Goal: Task Accomplishment & Management: Manage account settings

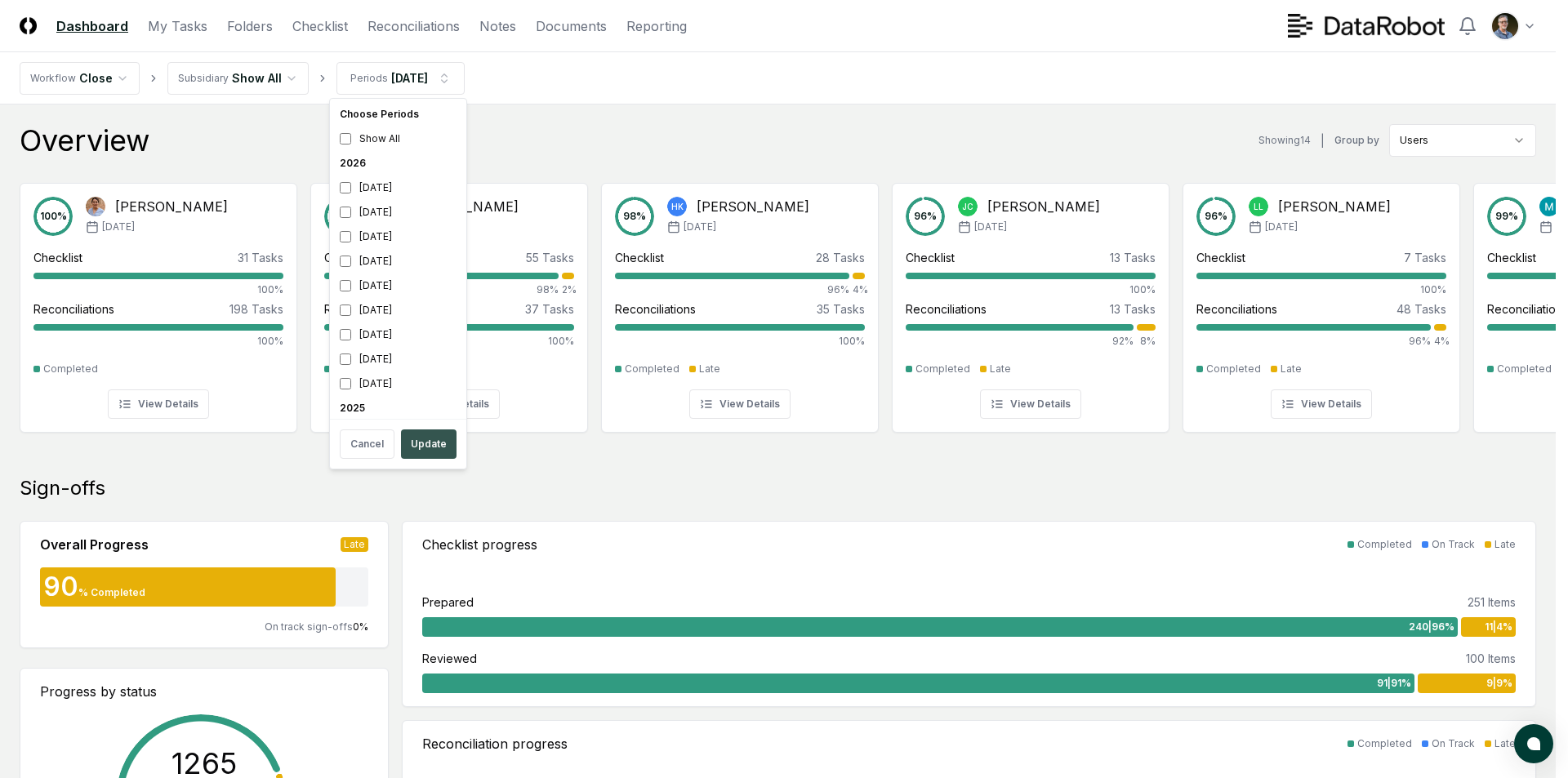
click at [425, 446] on button "Update" at bounding box center [429, 444] width 56 height 30
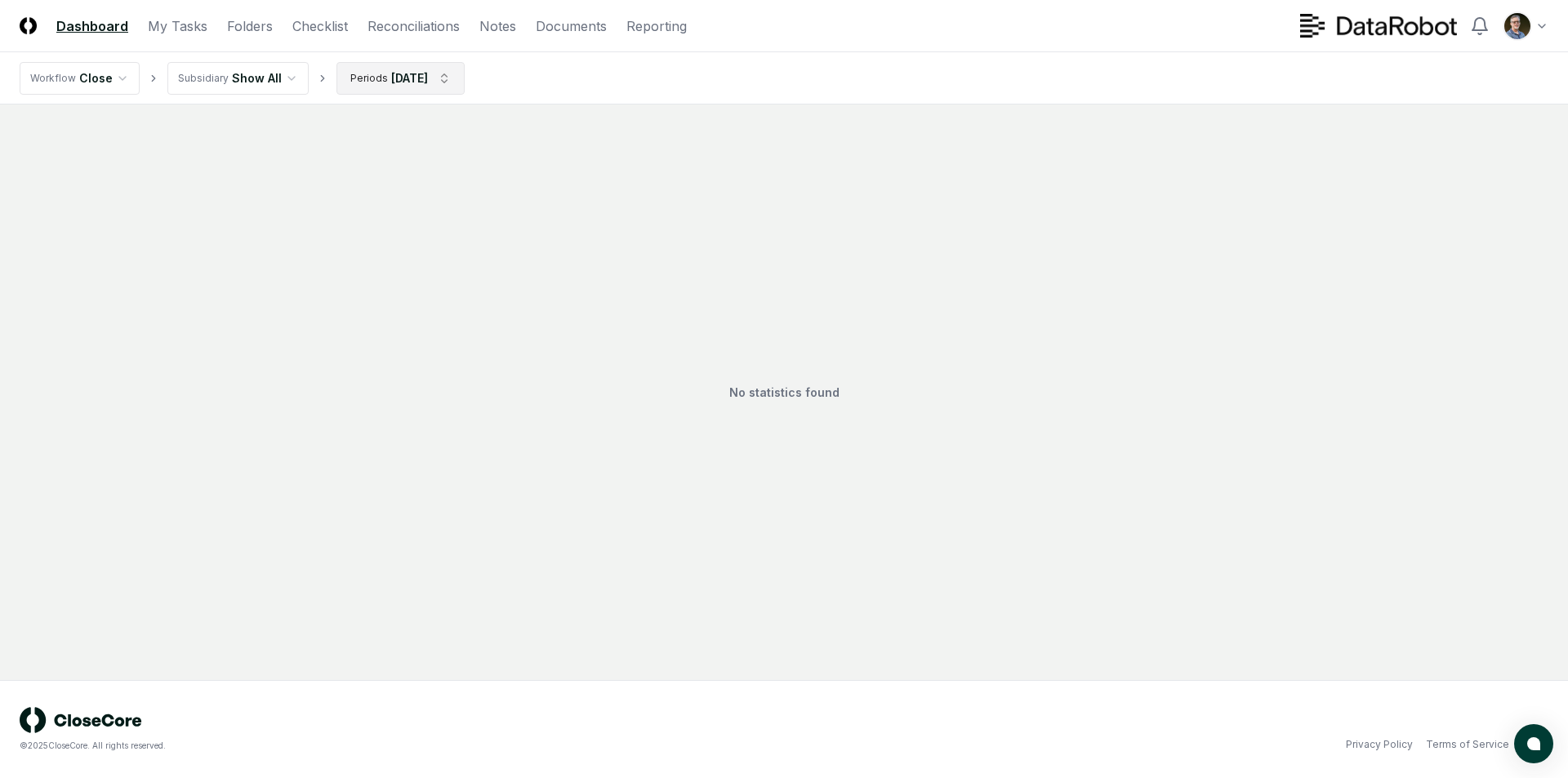
click at [434, 81] on html "CloseCore Dashboard My Tasks Folders Checklist Reconciliations Notes Documents …" at bounding box center [784, 389] width 1568 height 778
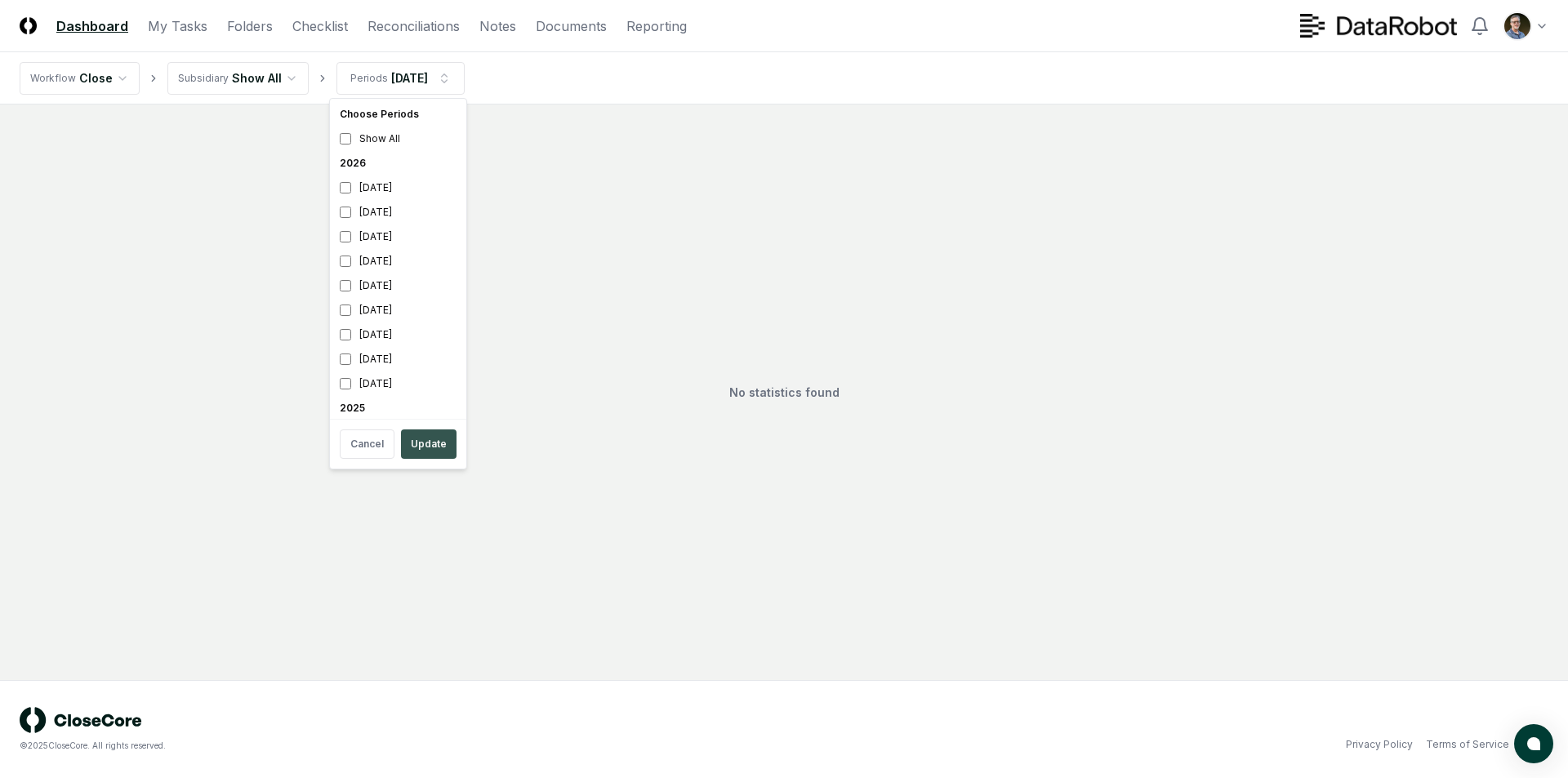
click at [421, 450] on button "Update" at bounding box center [429, 444] width 56 height 30
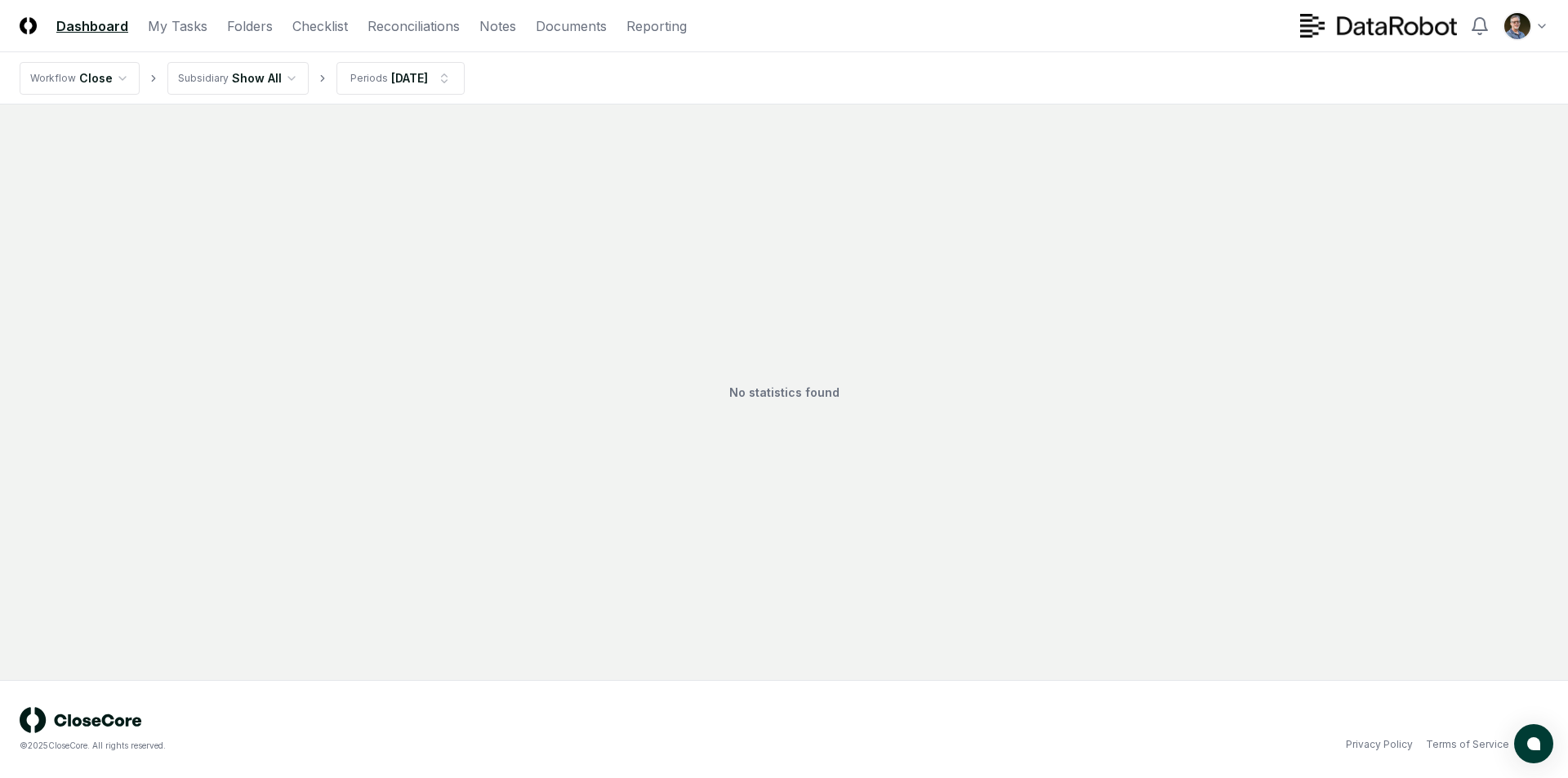
drag, startPoint x: 192, startPoint y: 305, endPoint x: 163, endPoint y: 299, distance: 29.6
click at [190, 305] on div "No statistics found" at bounding box center [784, 393] width 1529 height 537
click at [171, 26] on link "My Tasks" at bounding box center [177, 26] width 59 height 19
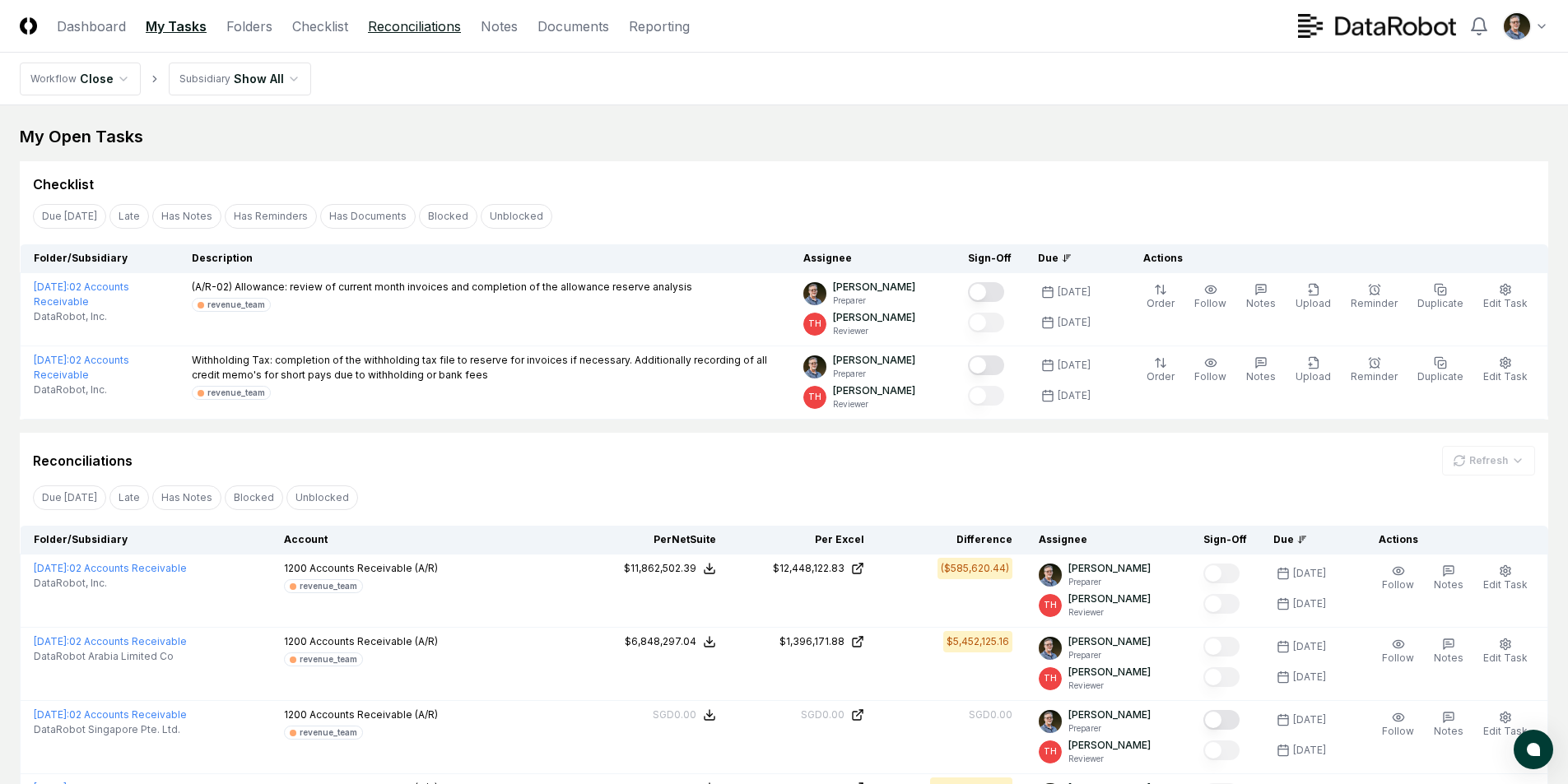
click at [385, 27] on link "Reconciliations" at bounding box center [414, 26] width 93 height 20
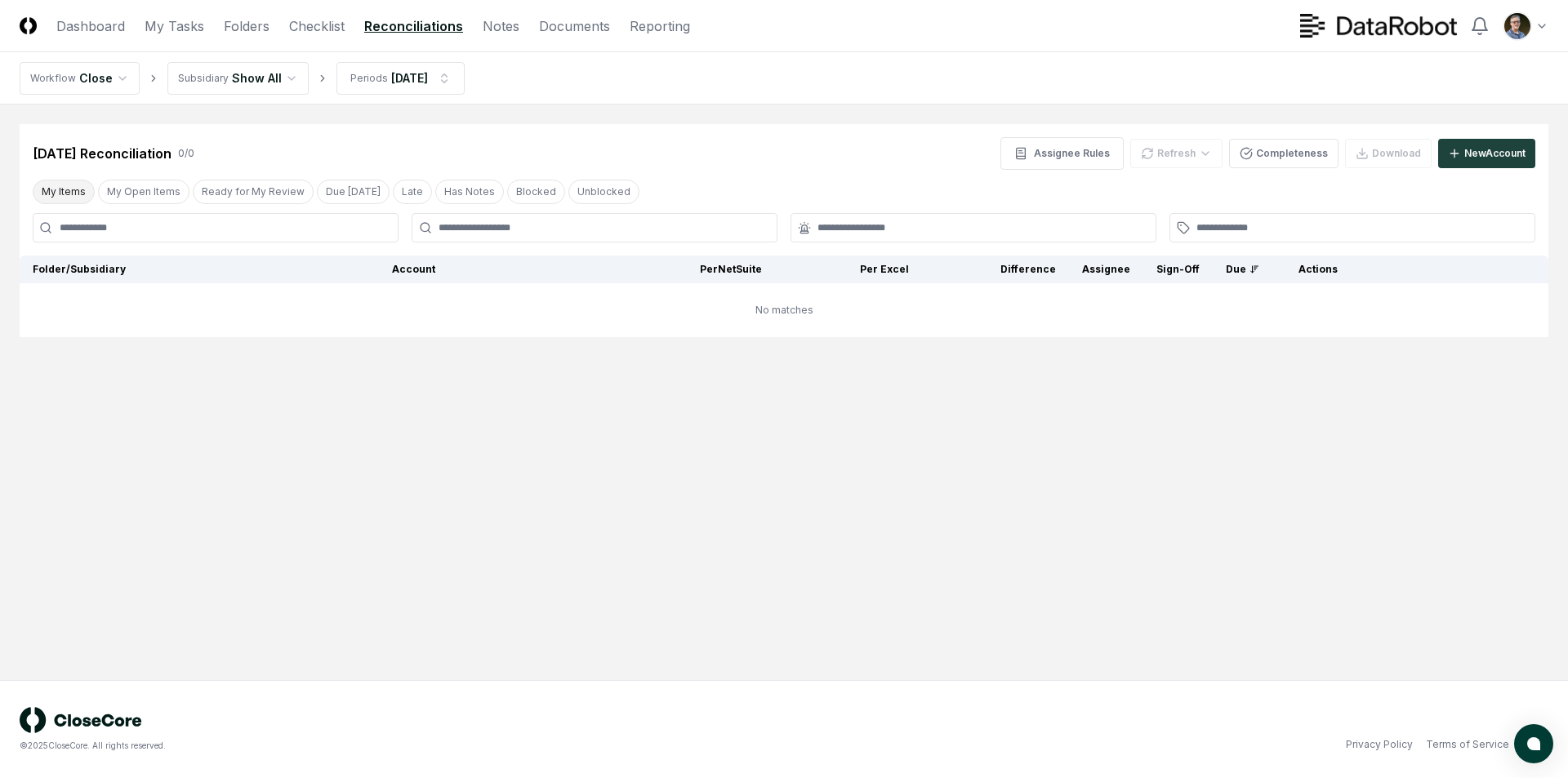
click at [52, 188] on button "My Items" at bounding box center [63, 191] width 62 height 24
click at [42, 189] on button "My Items" at bounding box center [63, 191] width 62 height 24
click at [74, 188] on button "My Items" at bounding box center [63, 191] width 62 height 24
click at [322, 25] on link "Checklist" at bounding box center [317, 26] width 56 height 19
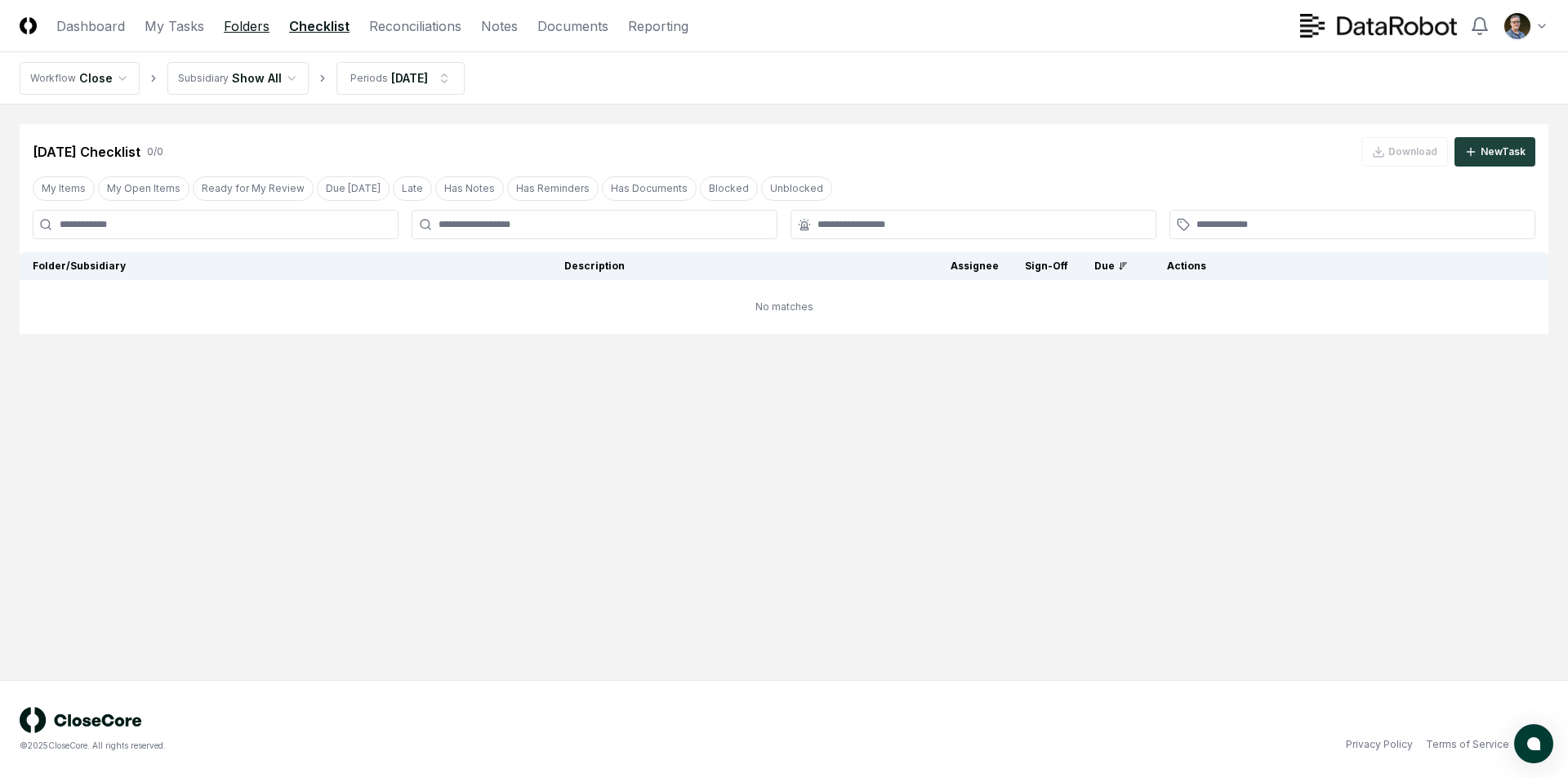
click at [246, 19] on link "Folders" at bounding box center [246, 26] width 46 height 19
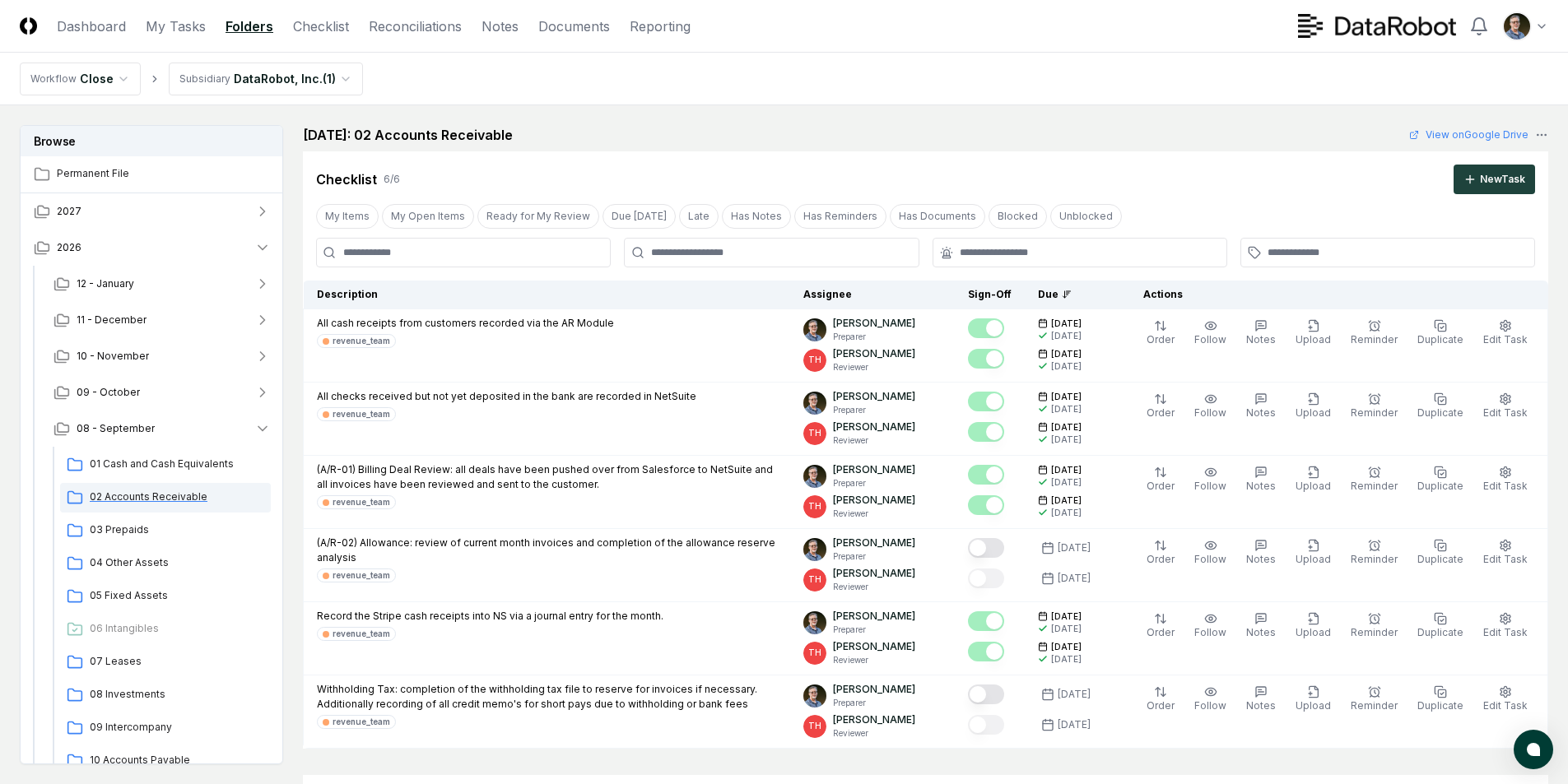
click at [133, 499] on span "02 Accounts Receivable" at bounding box center [177, 497] width 174 height 15
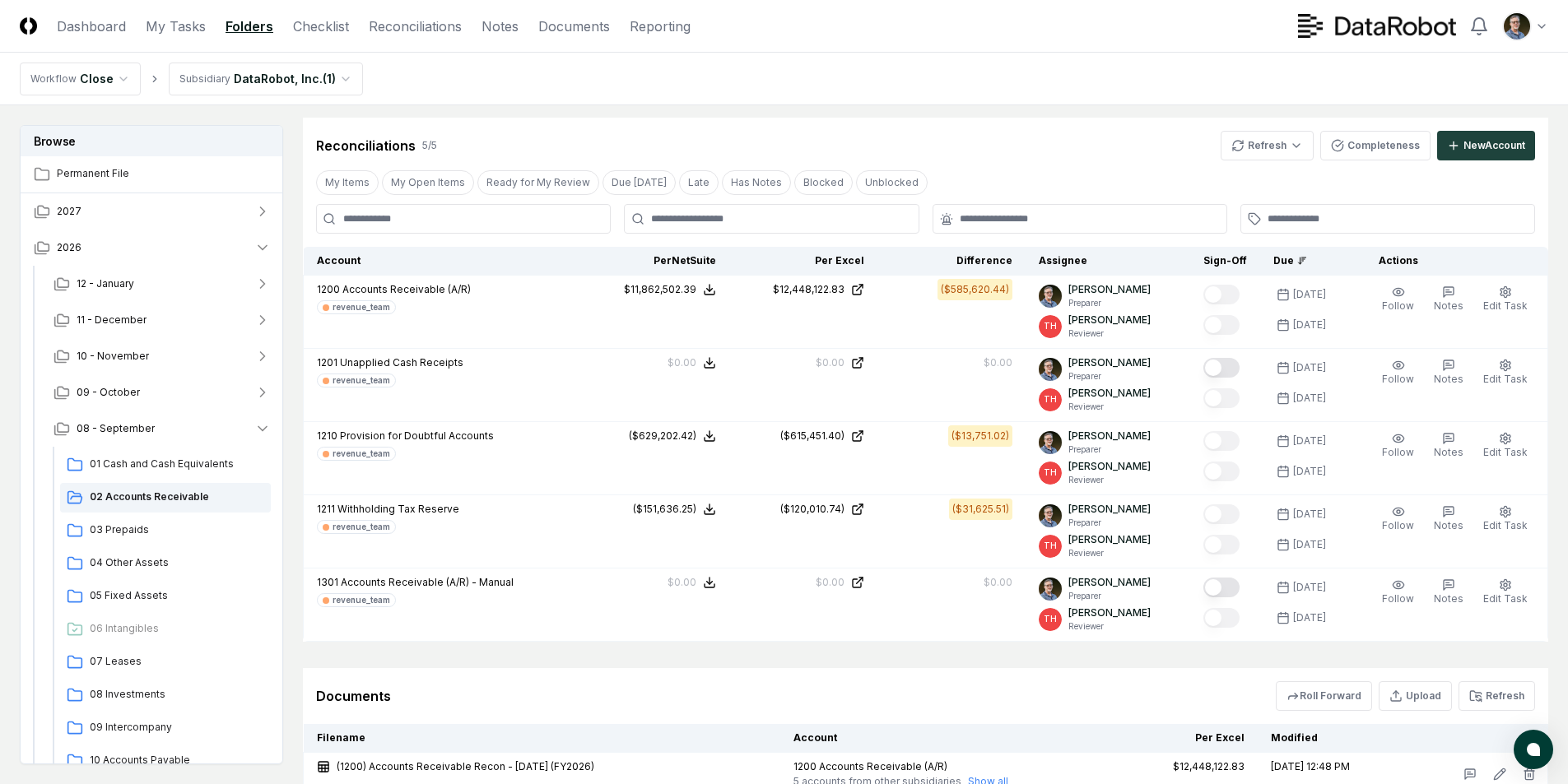
scroll to position [658, 0]
click at [1259, 146] on html "CloseCore Dashboard My Tasks Folders Checklist Reconciliations Notes Documents …" at bounding box center [784, 215] width 1568 height 1746
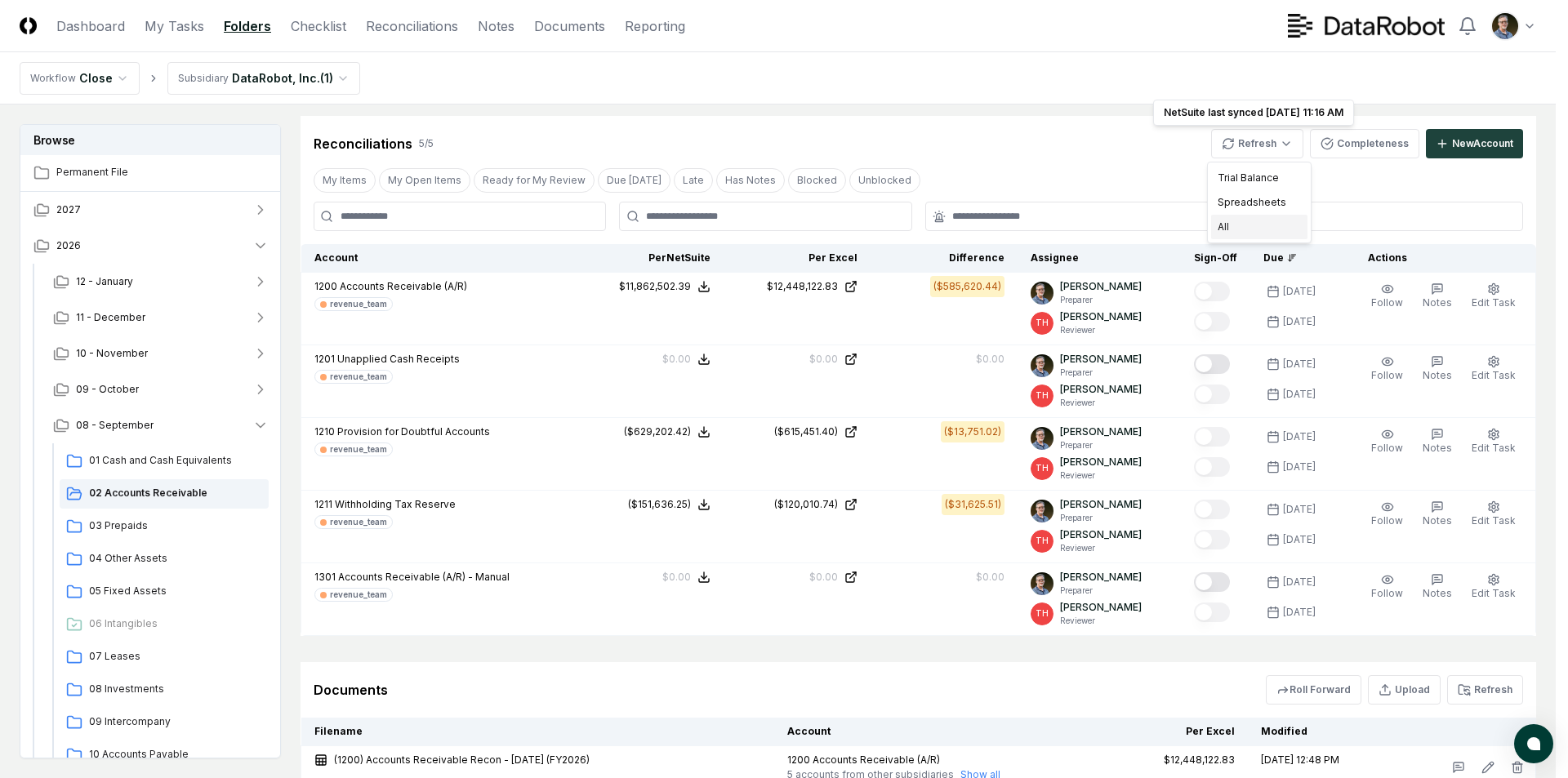
click at [1224, 224] on div "All" at bounding box center [1260, 227] width 97 height 24
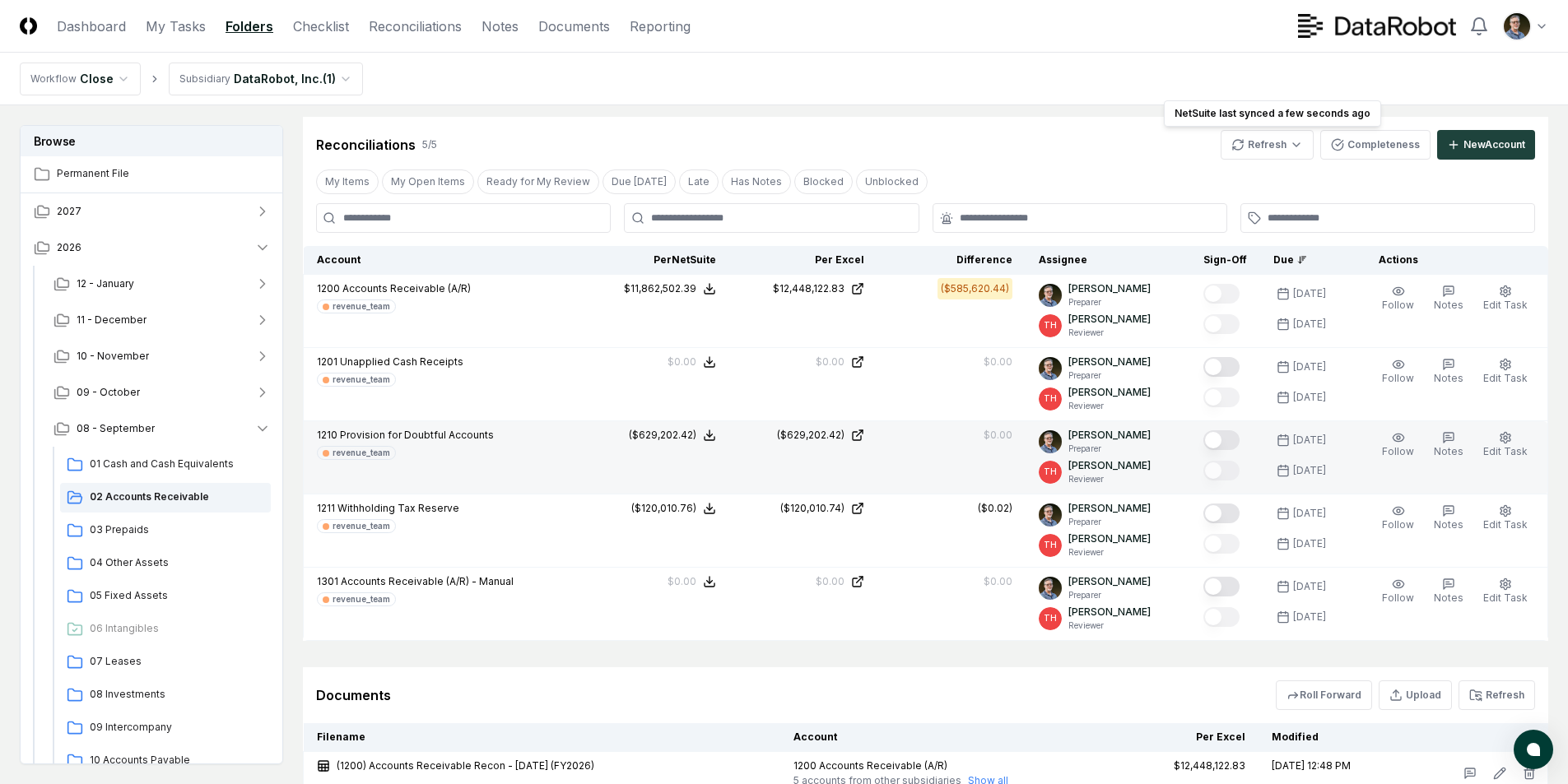
click at [1220, 439] on button "Mark complete" at bounding box center [1221, 440] width 37 height 20
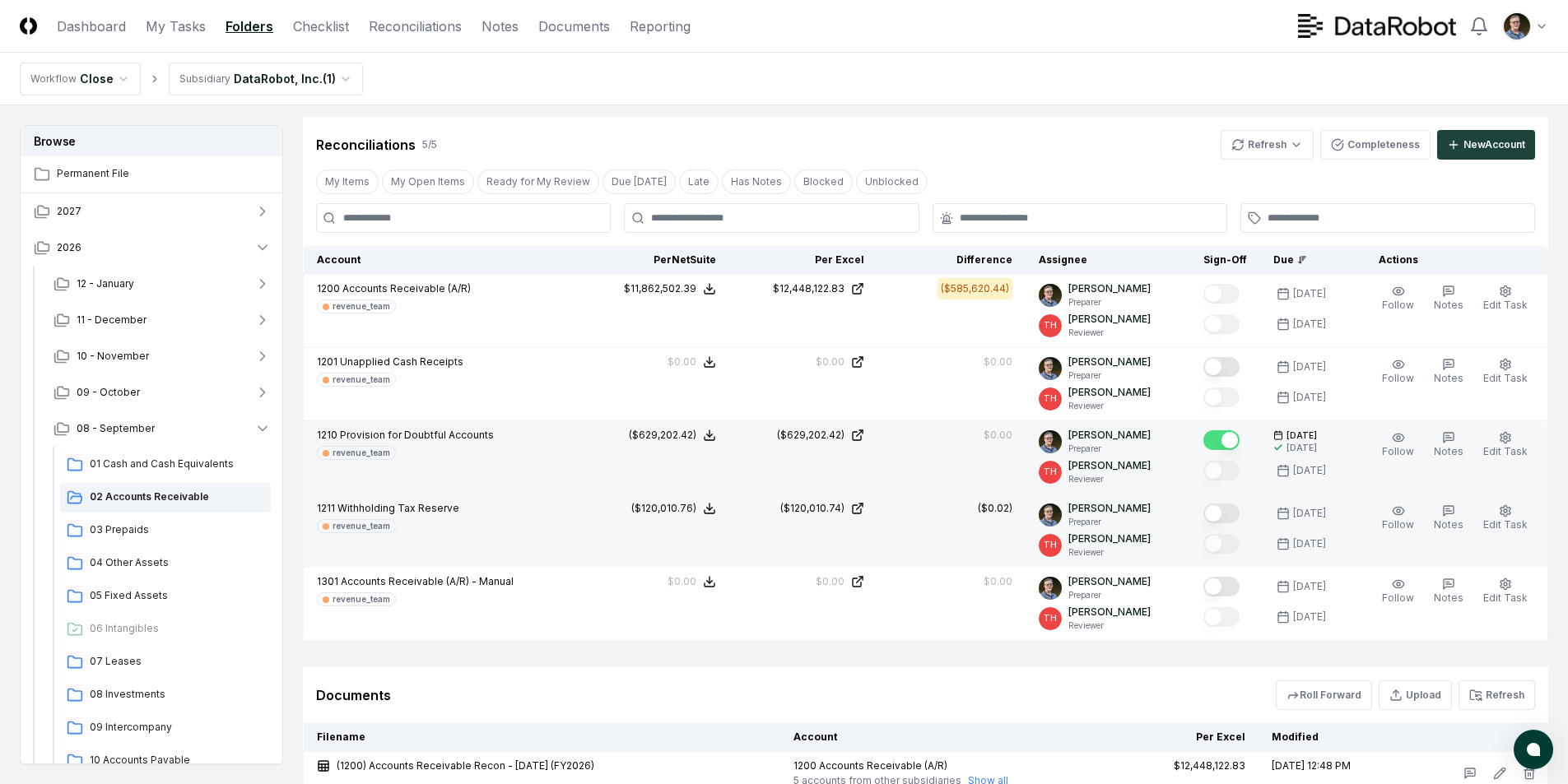
click at [1218, 512] on button "Mark complete" at bounding box center [1221, 513] width 37 height 20
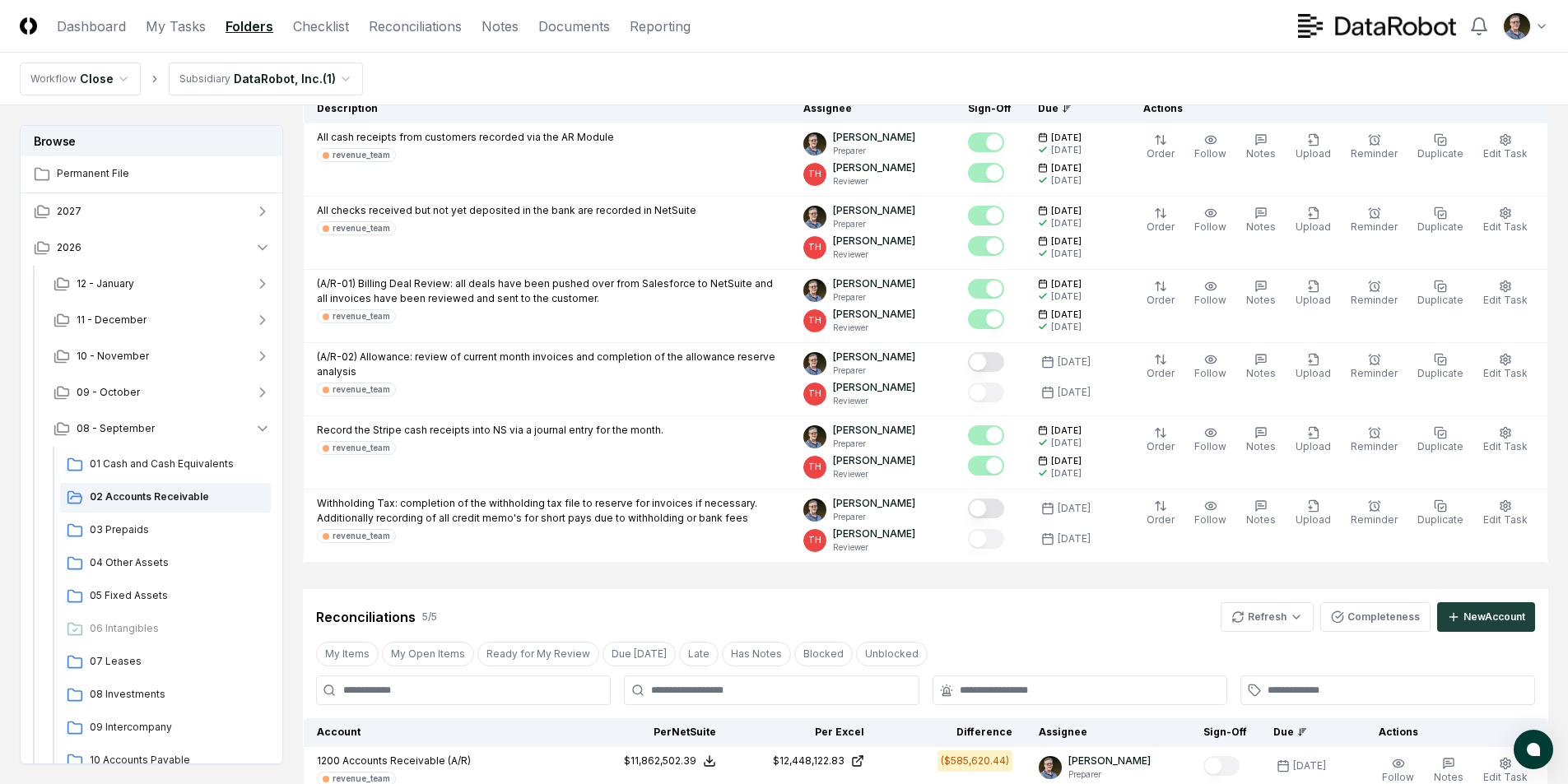
scroll to position [222, 0]
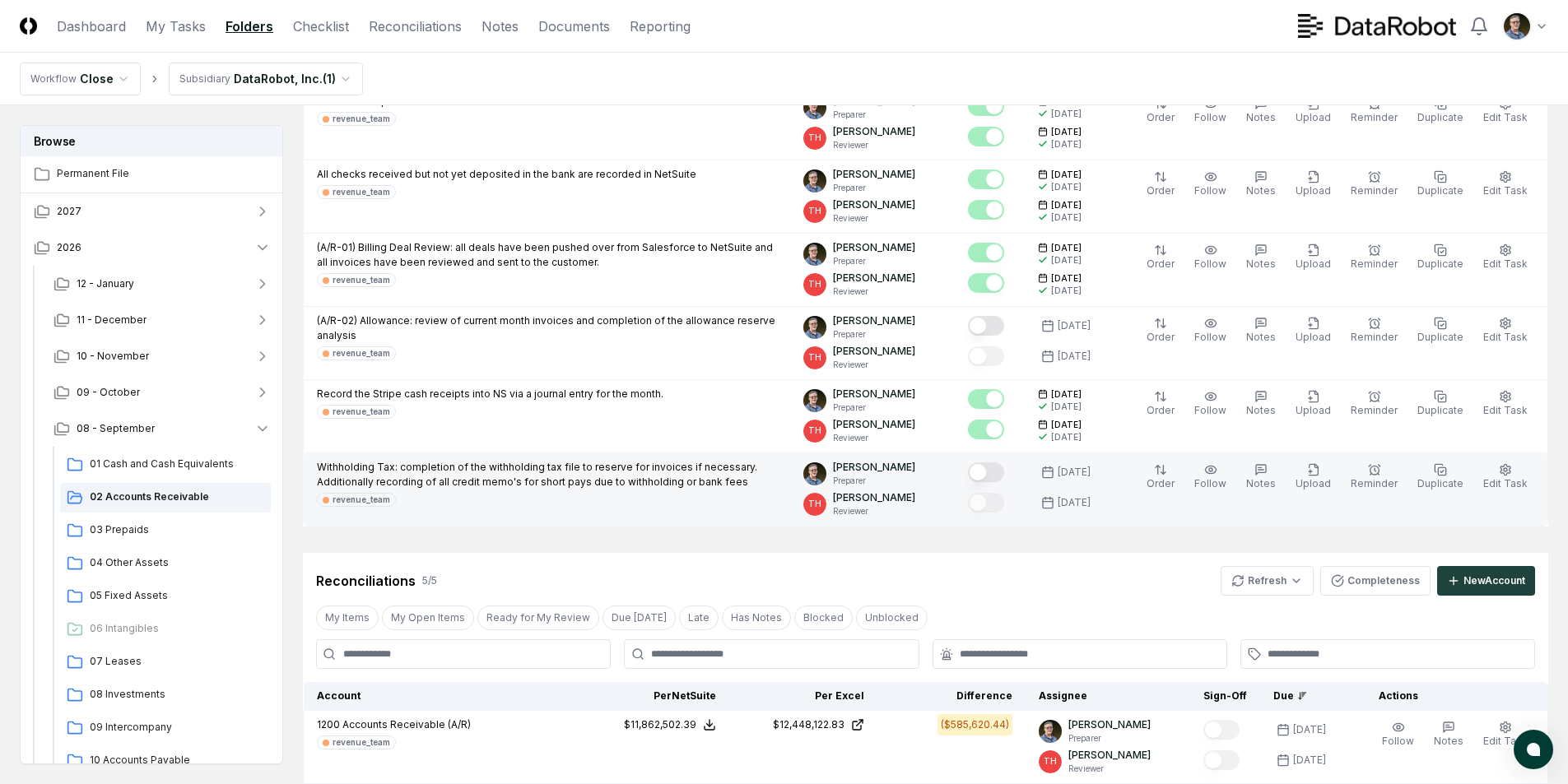
click at [990, 464] on button "Mark complete" at bounding box center [986, 472] width 37 height 20
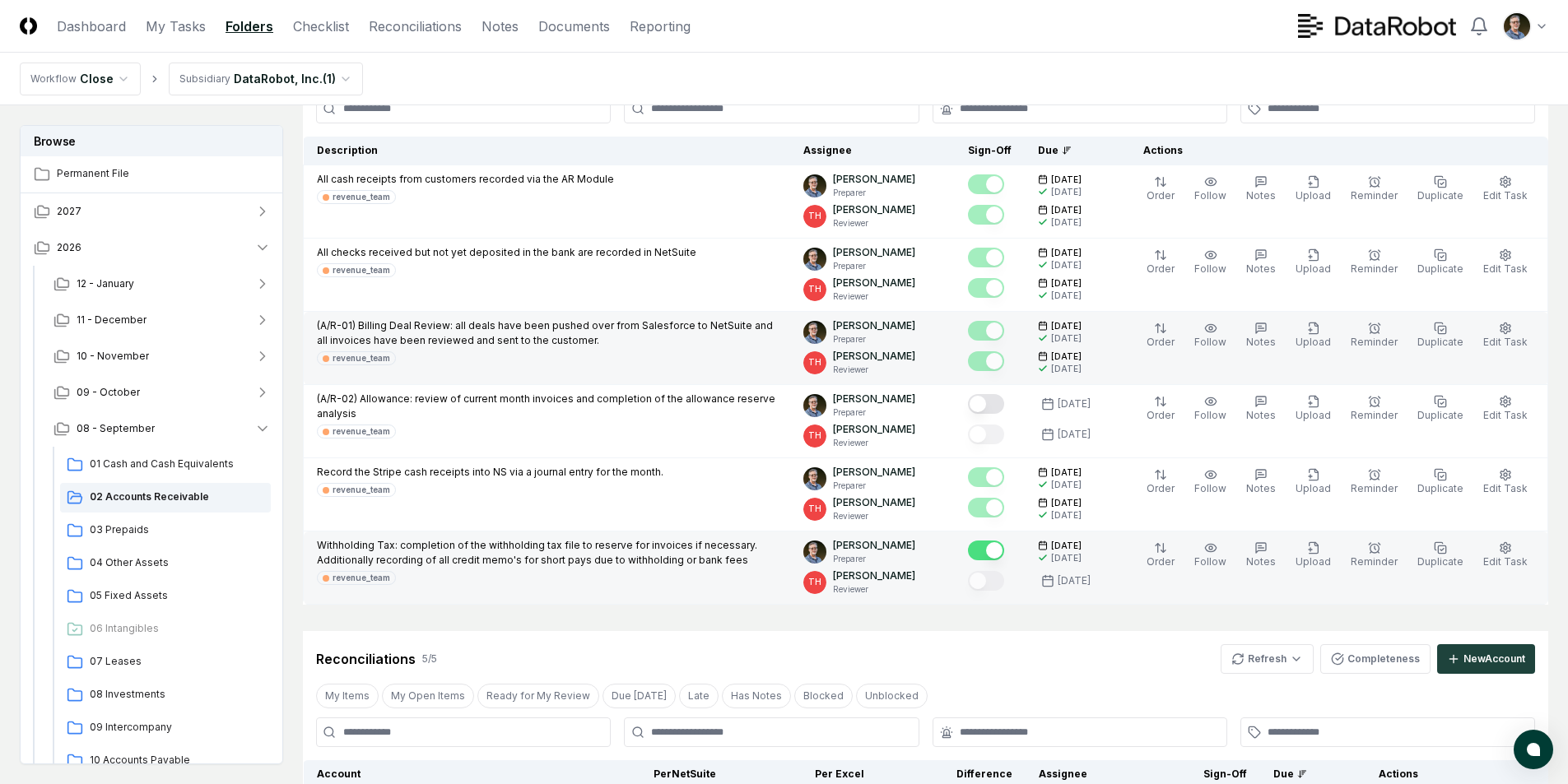
scroll to position [0, 0]
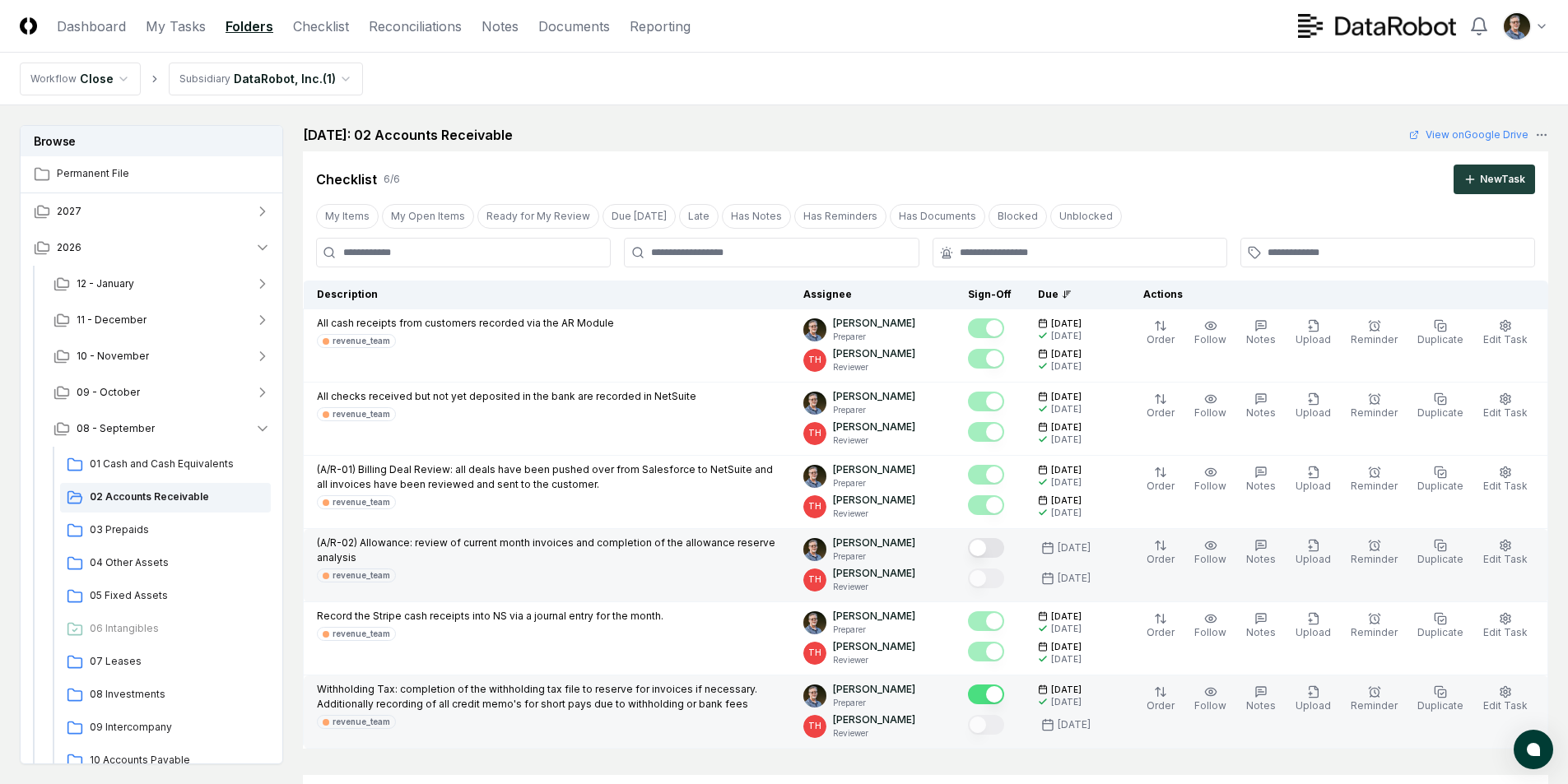
click at [989, 541] on button "Mark complete" at bounding box center [986, 547] width 37 height 20
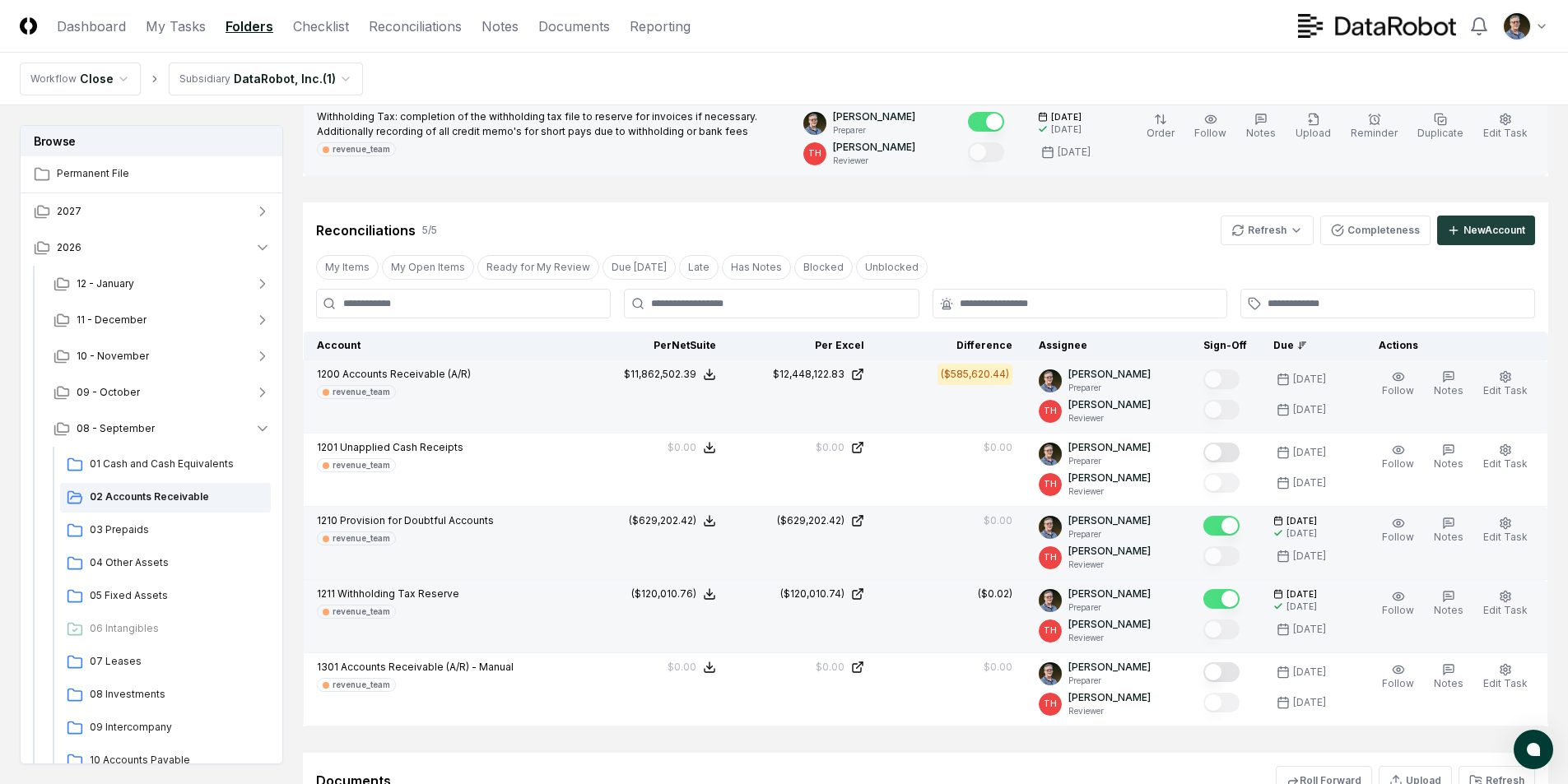
scroll to position [551, 0]
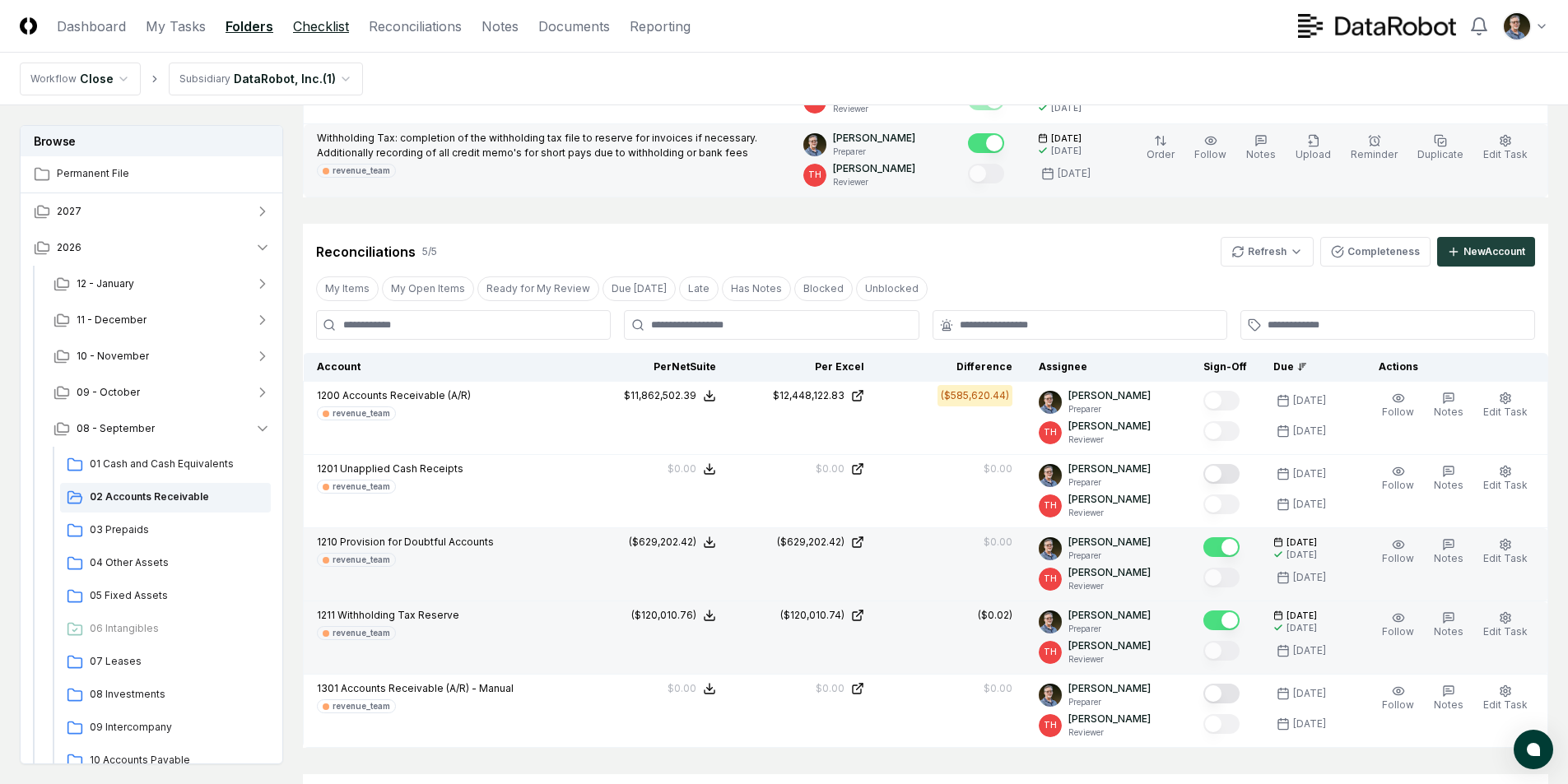
click at [320, 25] on link "Checklist" at bounding box center [321, 26] width 56 height 20
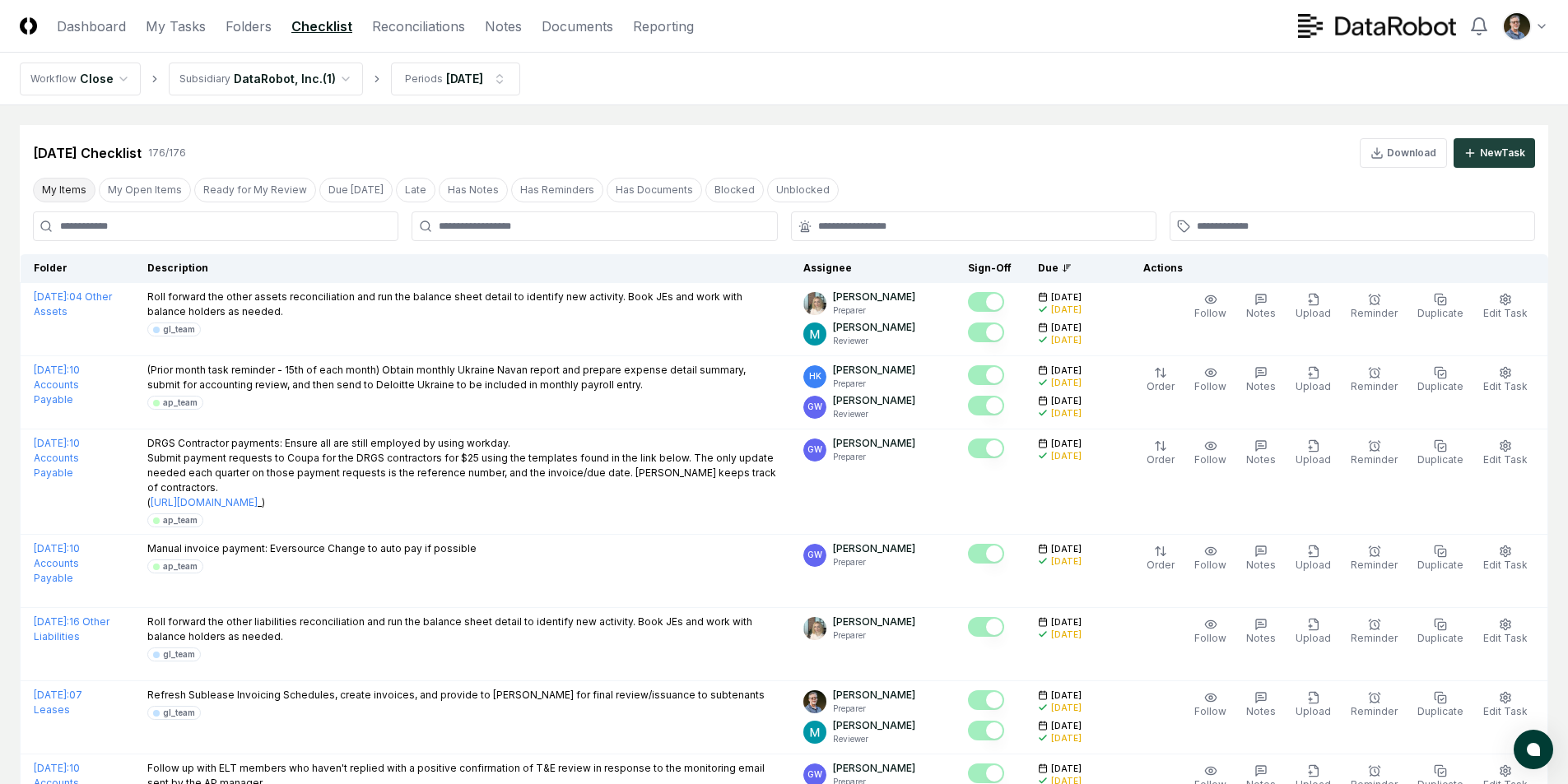
click at [49, 182] on button "My Items" at bounding box center [64, 190] width 63 height 24
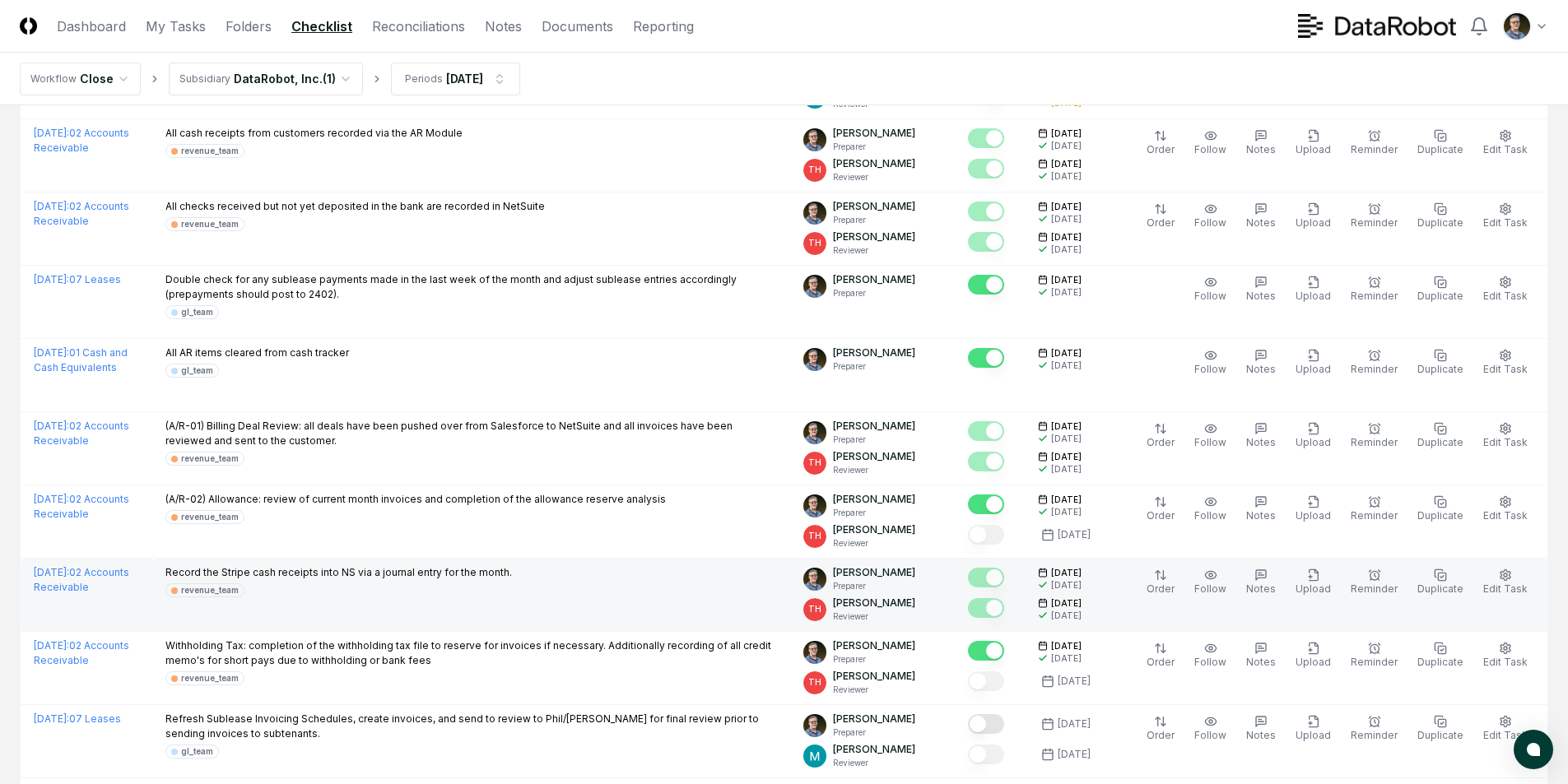
scroll to position [29, 0]
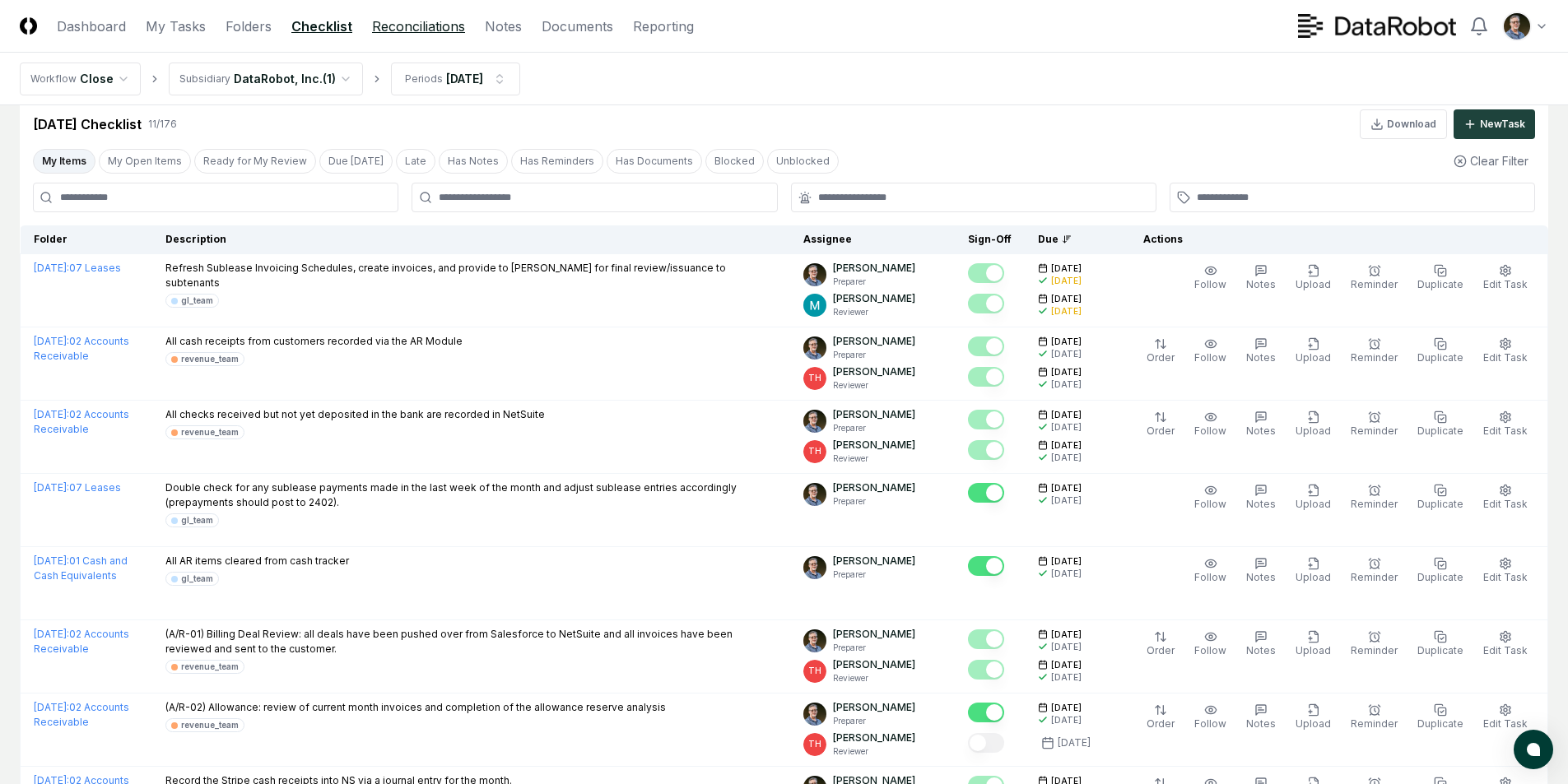
click at [407, 26] on link "Reconciliations" at bounding box center [418, 26] width 93 height 20
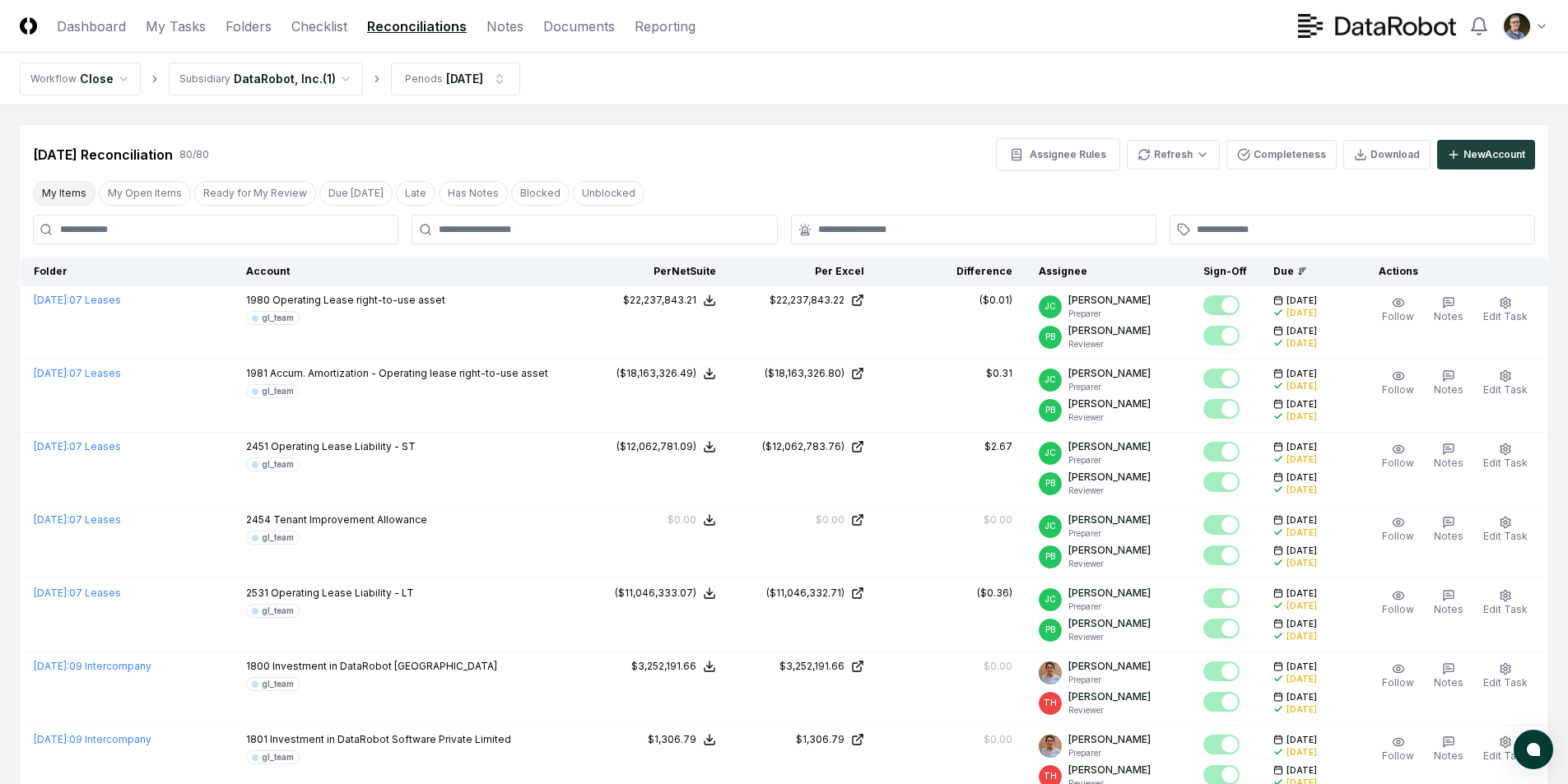
click at [57, 190] on button "My Items" at bounding box center [64, 193] width 63 height 24
